Goal: Task Accomplishment & Management: Manage account settings

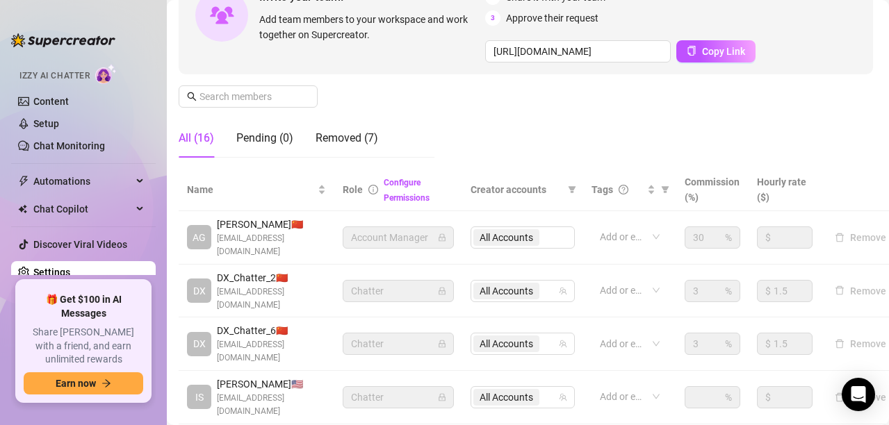
scroll to position [168, 2]
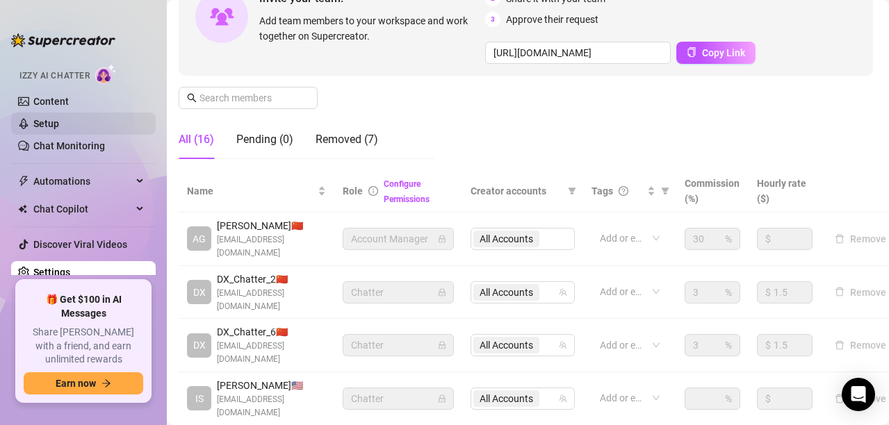
click at [59, 122] on link "Setup" at bounding box center [46, 123] width 26 height 11
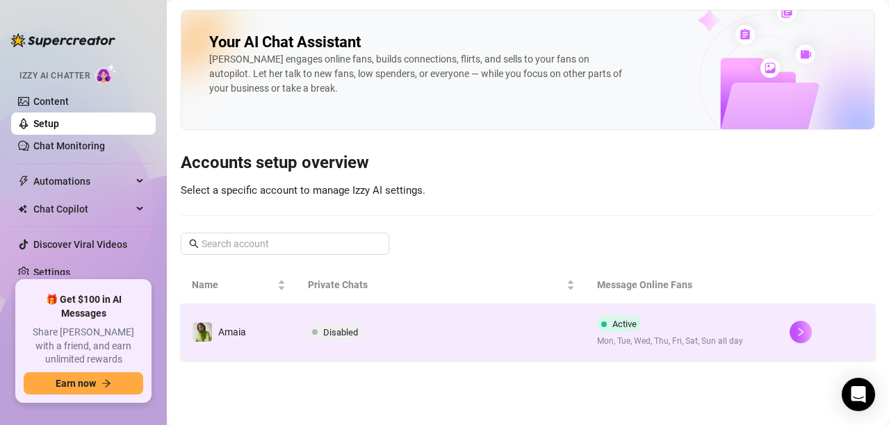
click at [325, 325] on span "Disabled" at bounding box center [335, 332] width 54 height 17
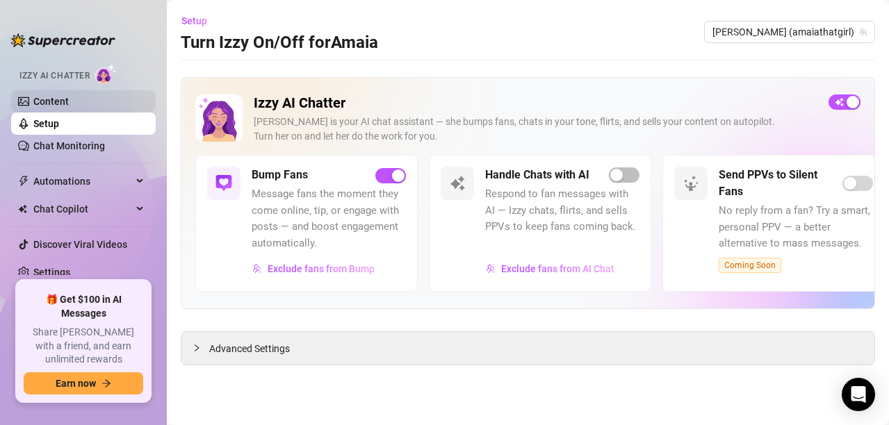
click at [69, 96] on link "Content" at bounding box center [50, 101] width 35 height 11
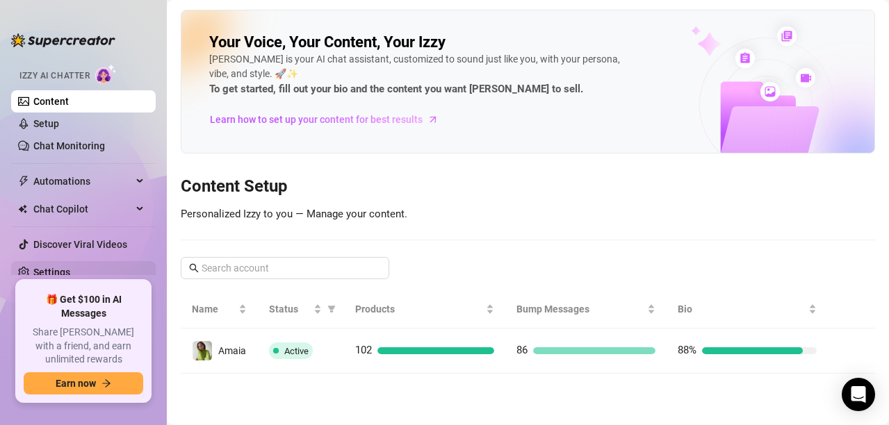
click at [67, 267] on link "Settings" at bounding box center [51, 272] width 37 height 11
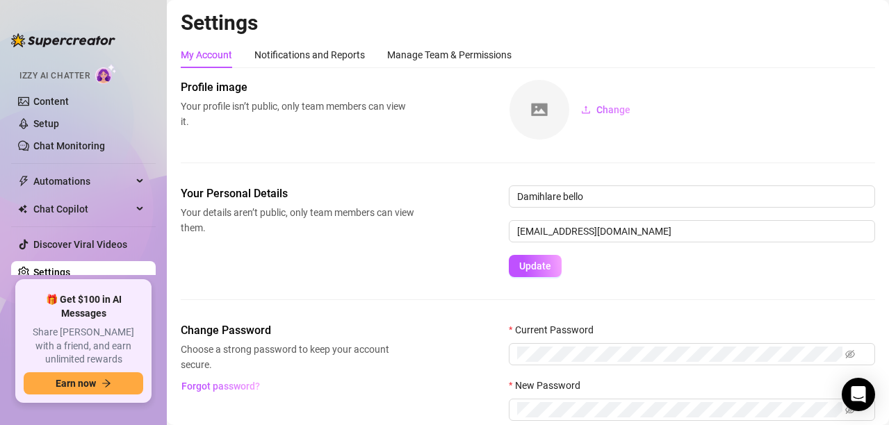
scroll to position [90, 0]
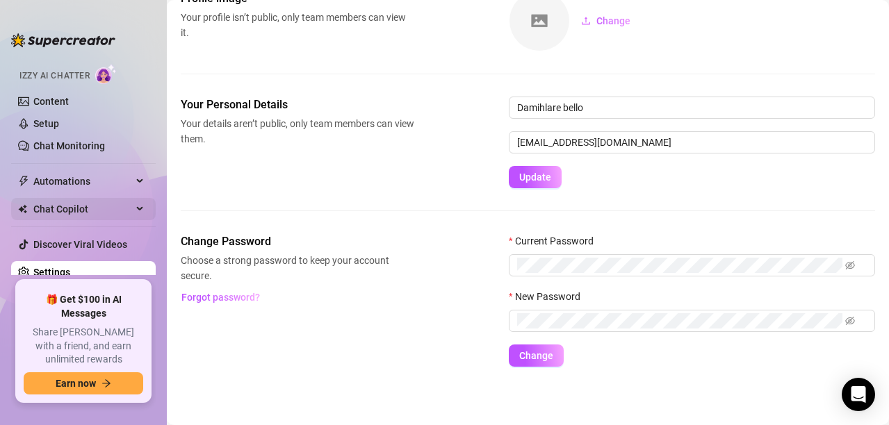
click at [85, 206] on span "Chat Copilot" at bounding box center [82, 209] width 99 height 22
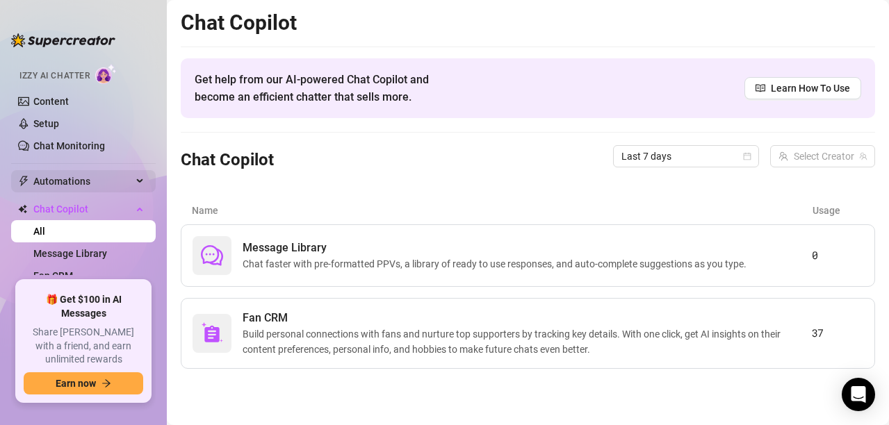
click at [56, 186] on span "Automations" at bounding box center [82, 181] width 99 height 22
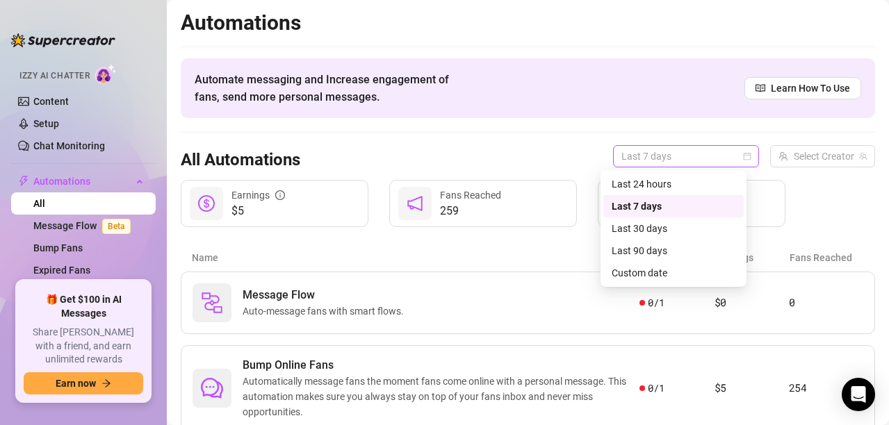
click at [743, 152] on div "Last 7 days" at bounding box center [686, 156] width 146 height 22
click at [648, 183] on div "Last 24 hours" at bounding box center [674, 184] width 124 height 15
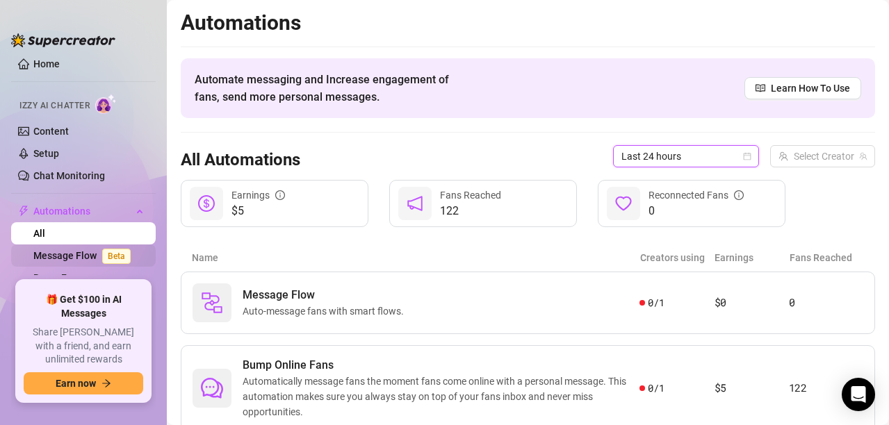
scroll to position [8, 0]
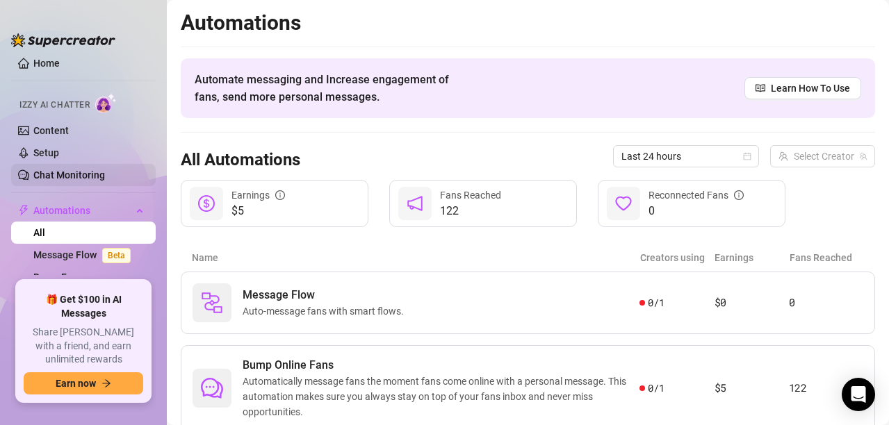
click at [72, 170] on link "Chat Monitoring" at bounding box center [69, 175] width 72 height 11
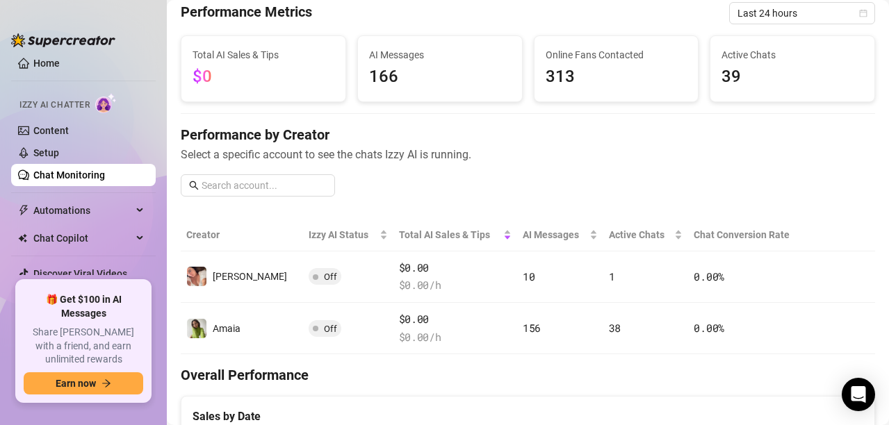
scroll to position [59, 0]
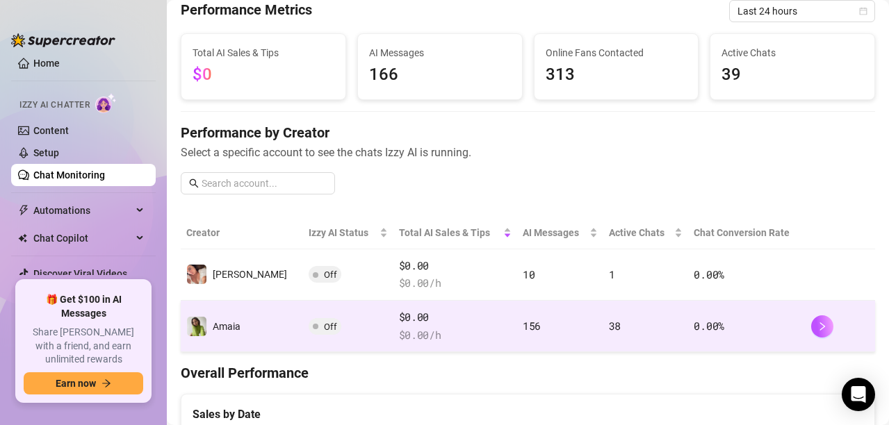
click at [551, 313] on td "156" at bounding box center [560, 326] width 86 height 51
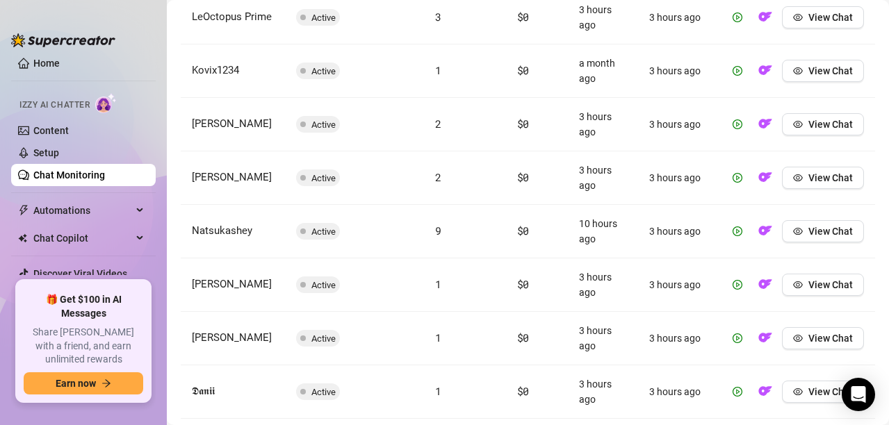
scroll to position [767, 0]
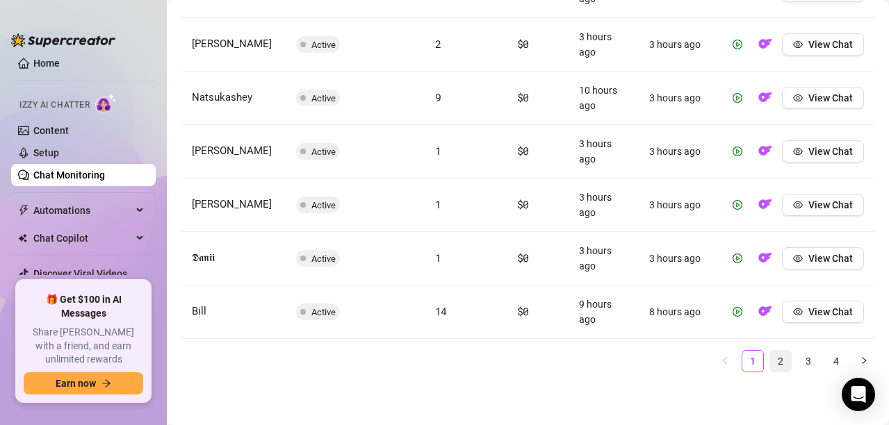
click at [770, 354] on link "2" at bounding box center [780, 361] width 21 height 21
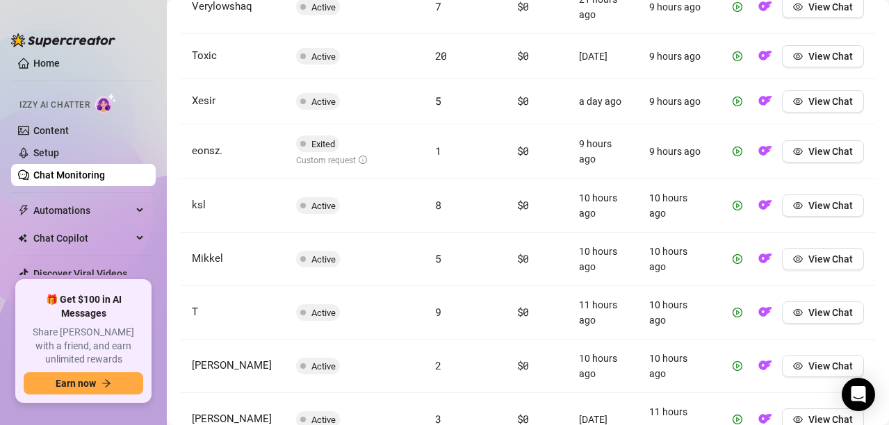
scroll to position [760, 0]
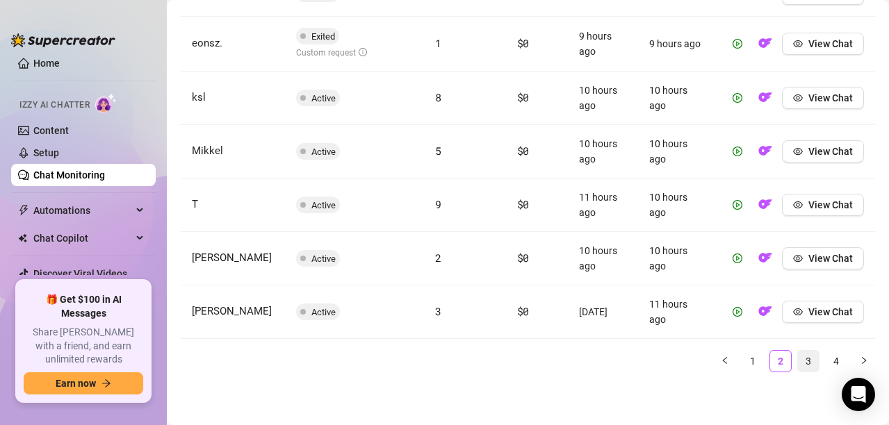
click at [798, 365] on link "3" at bounding box center [808, 361] width 21 height 21
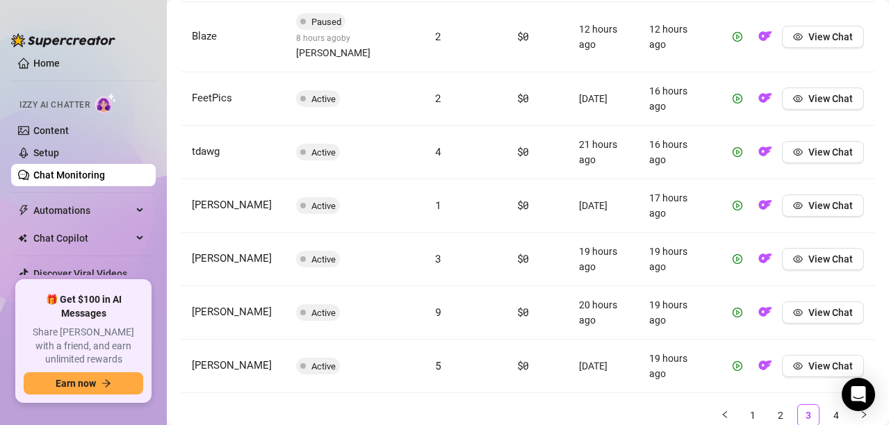
scroll to position [768, 0]
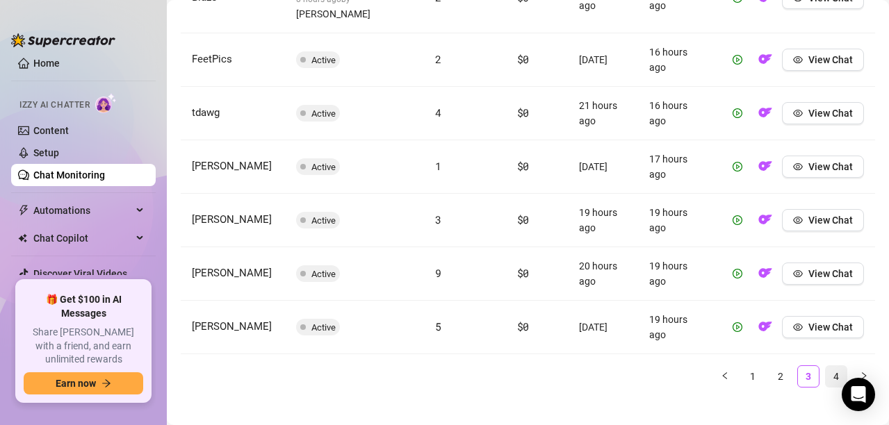
click at [826, 370] on link "4" at bounding box center [836, 376] width 21 height 21
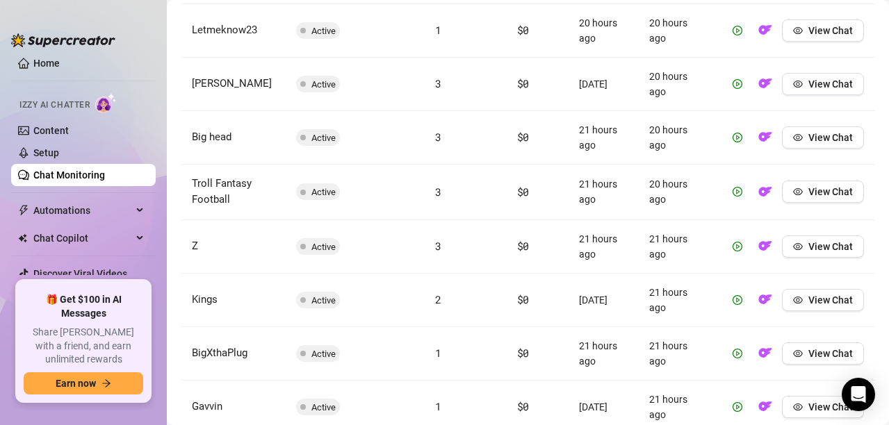
scroll to position [662, 0]
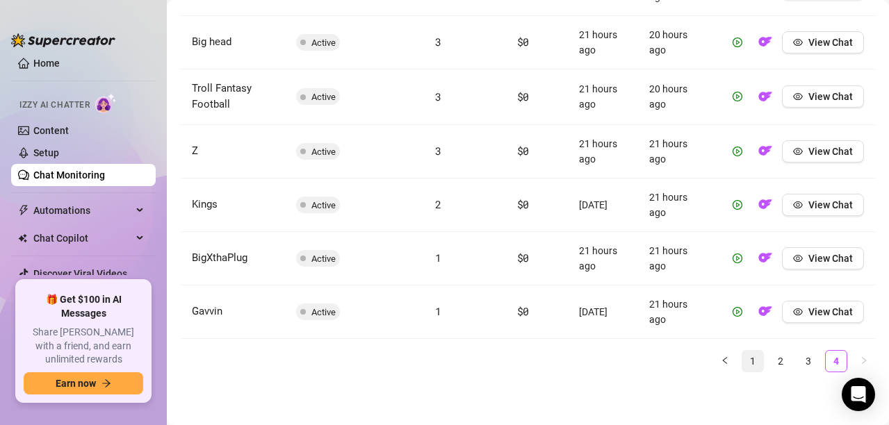
click at [742, 363] on link "1" at bounding box center [752, 361] width 21 height 21
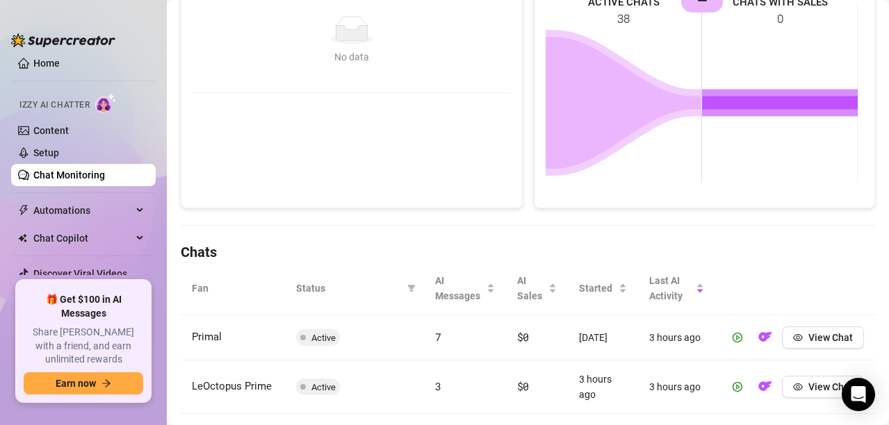
scroll to position [254, 0]
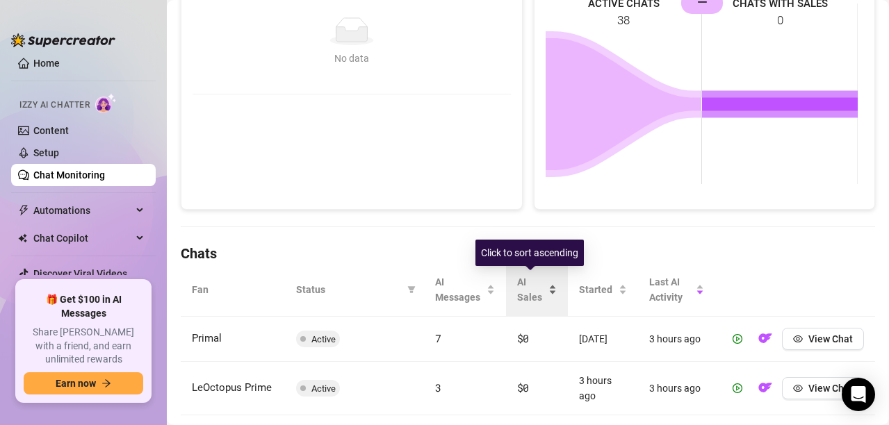
click at [546, 287] on div "AI Sales" at bounding box center [537, 290] width 40 height 31
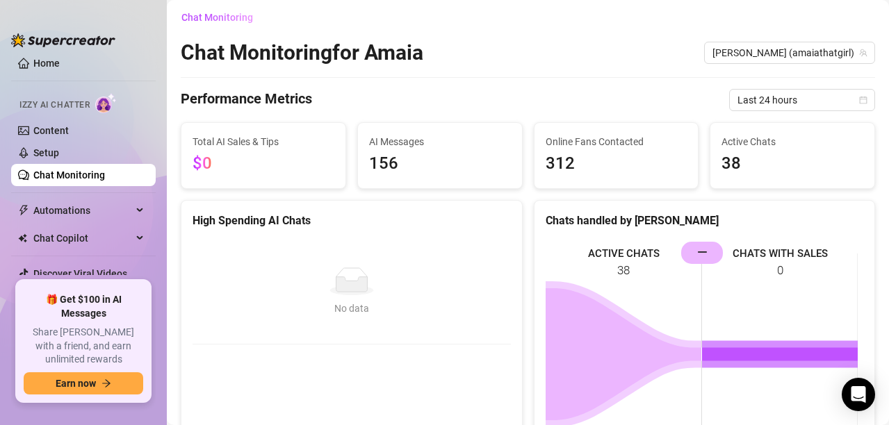
scroll to position [0, 0]
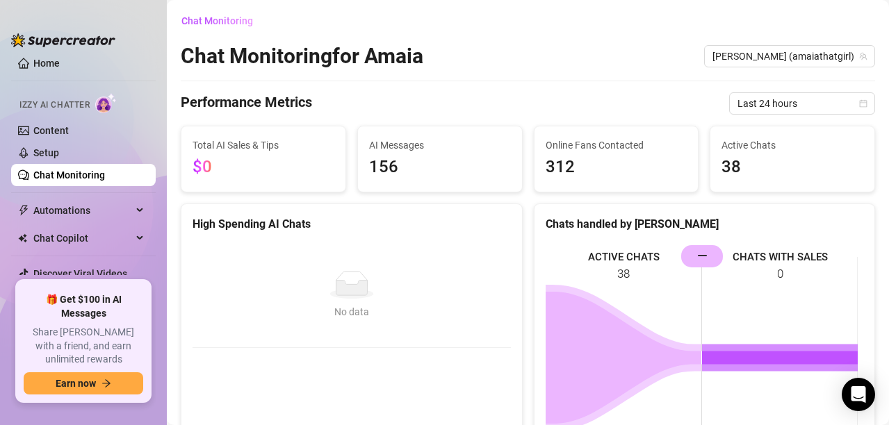
drag, startPoint x: 696, startPoint y: 263, endPoint x: 734, endPoint y: 259, distance: 38.4
click at [730, 259] on icon "ACTIVE CHATS 38 CHATS WITH SALES 0 —" at bounding box center [702, 347] width 312 height 209
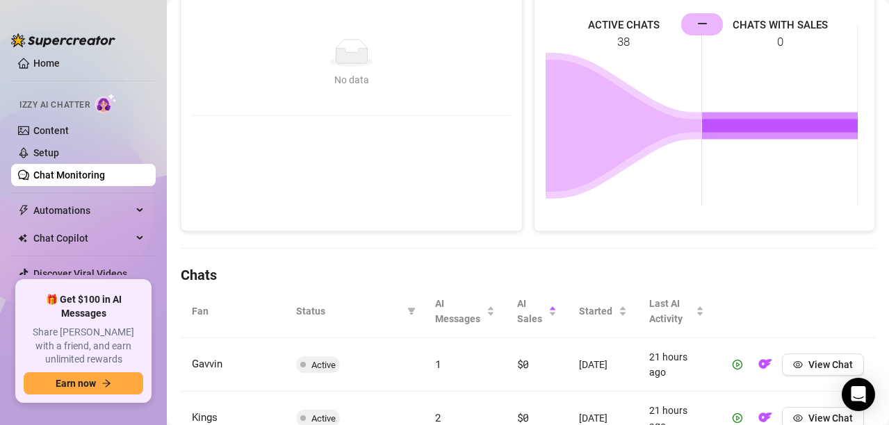
scroll to position [140, 0]
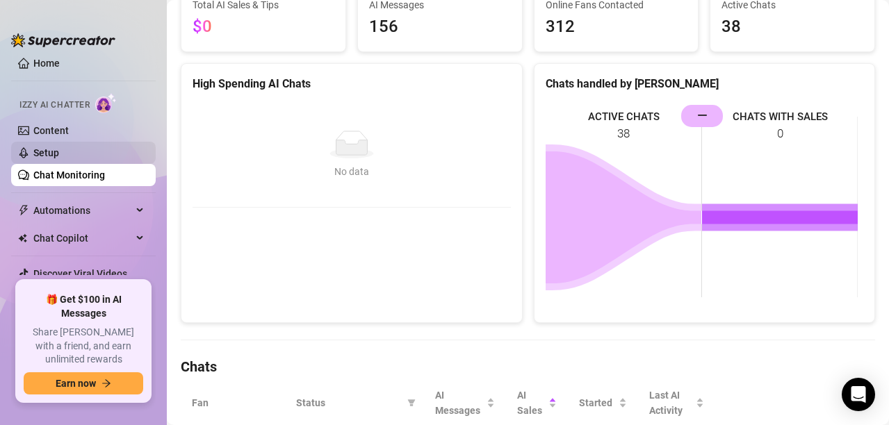
click at [59, 148] on link "Setup" at bounding box center [46, 152] width 26 height 11
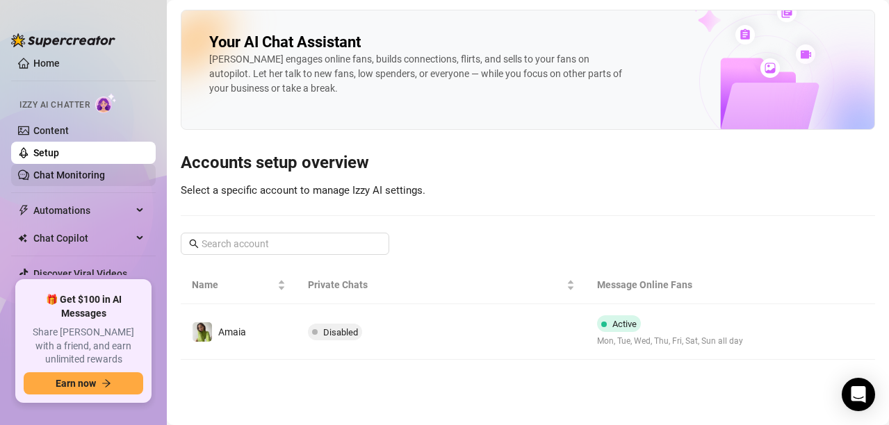
click at [83, 170] on link "Chat Monitoring" at bounding box center [69, 175] width 72 height 11
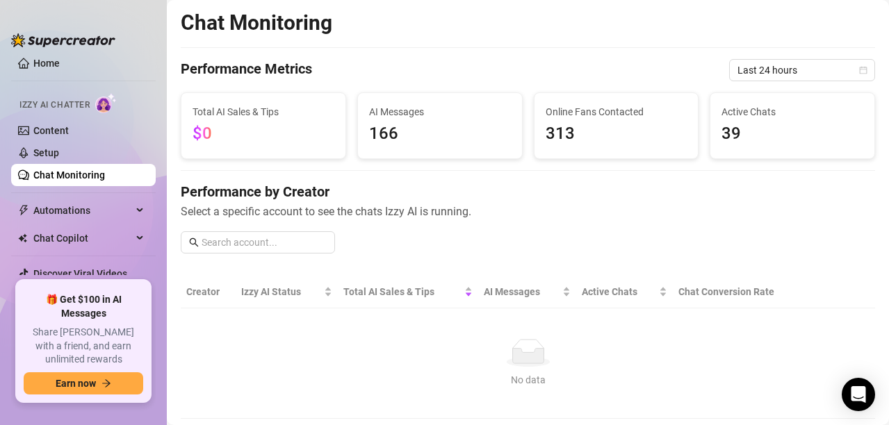
click at [83, 170] on link "Chat Monitoring" at bounding box center [69, 175] width 72 height 11
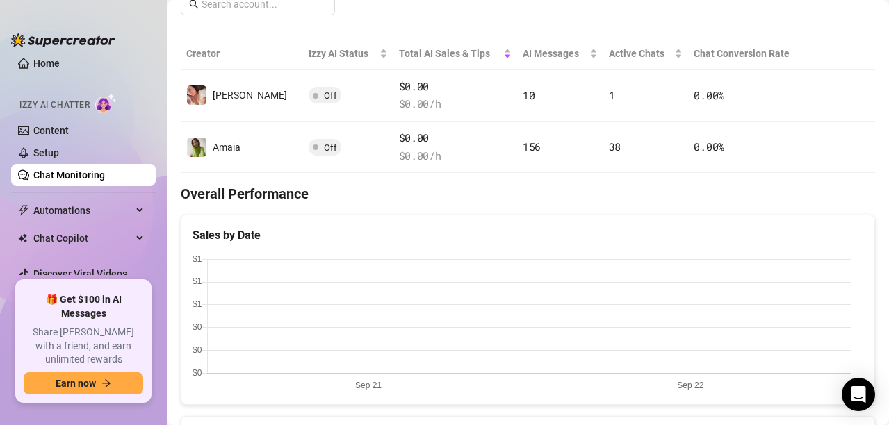
scroll to position [221, 0]
